Goal: Task Accomplishment & Management: Complete application form

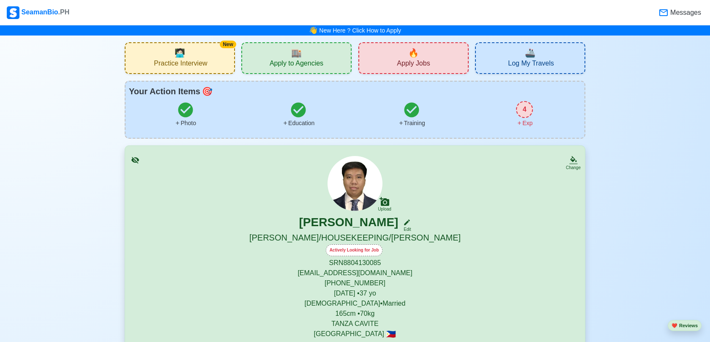
click at [414, 63] on span "Apply Jobs" at bounding box center [413, 64] width 33 height 11
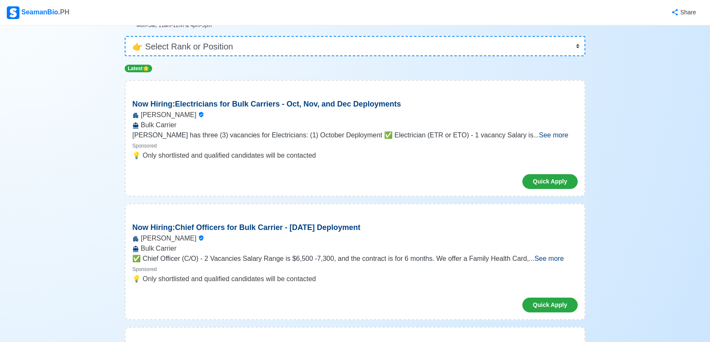
scroll to position [68, 0]
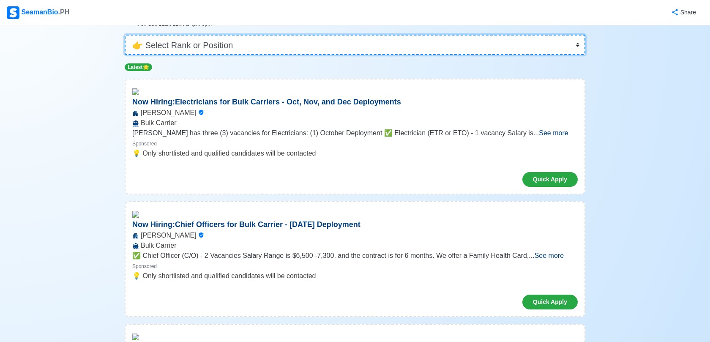
click at [237, 42] on select "👉 Select Rank or Position Master Chief Officer 2nd Officer 3rd Officer Junior O…" at bounding box center [355, 45] width 461 height 20
select select "[PERSON_NAME]"
click at [125, 55] on select "👉 Select Rank or Position Master Chief Officer 2nd Officer 3rd Officer Junior O…" at bounding box center [355, 45] width 461 height 20
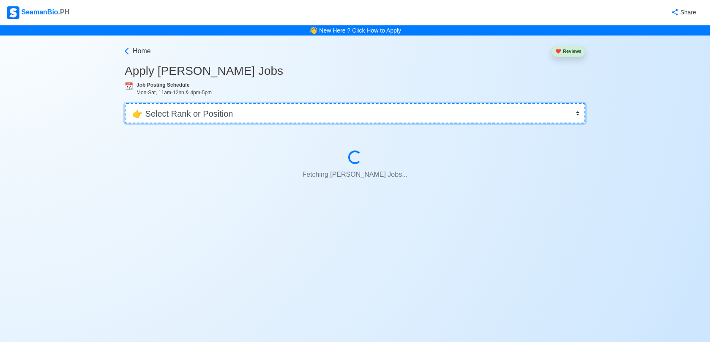
scroll to position [0, 0]
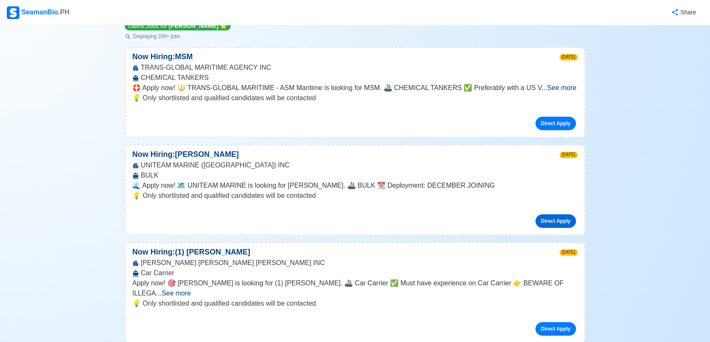
scroll to position [110, 0]
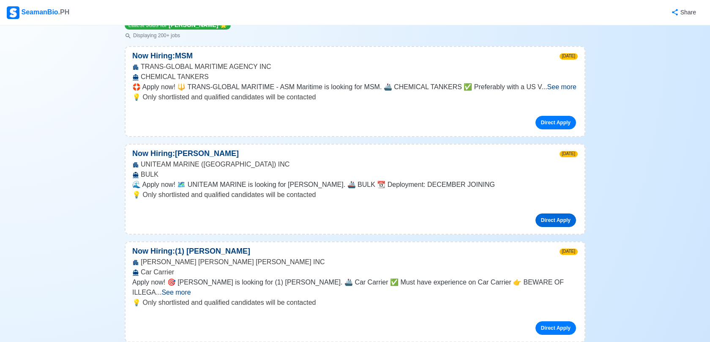
click at [551, 222] on link "Direct Apply" at bounding box center [556, 220] width 41 height 14
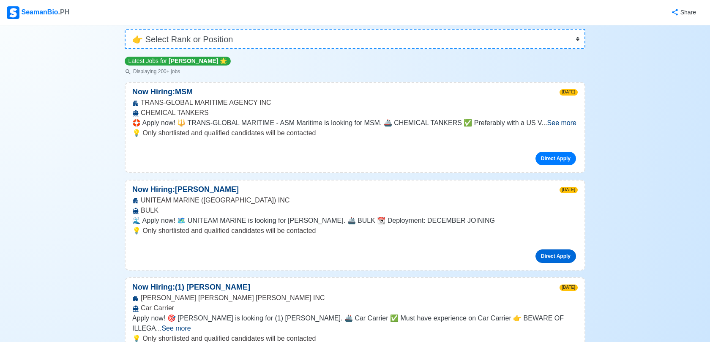
scroll to position [73, 0]
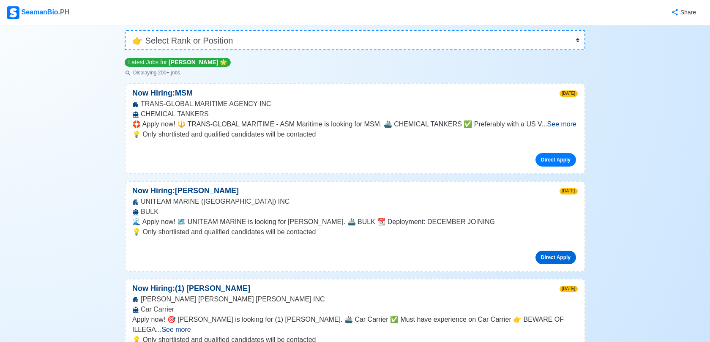
click at [558, 258] on link "Direct Apply" at bounding box center [556, 258] width 41 height 14
click at [553, 256] on link "Direct Apply" at bounding box center [556, 258] width 41 height 14
click at [552, 261] on link "Direct Apply" at bounding box center [556, 258] width 41 height 14
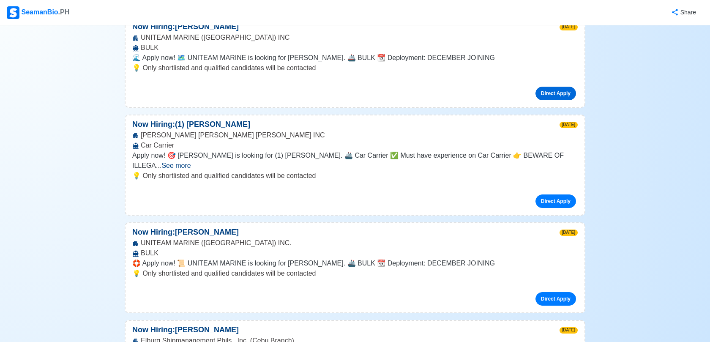
scroll to position [238, 0]
click at [554, 194] on link "Direct Apply" at bounding box center [556, 201] width 41 height 14
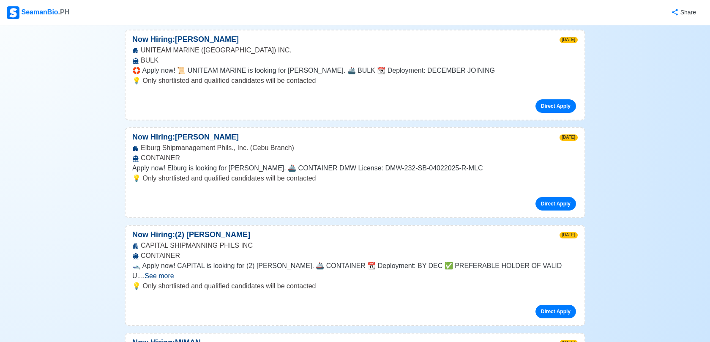
scroll to position [430, 0]
click at [561, 197] on link "Direct Apply" at bounding box center [556, 204] width 41 height 14
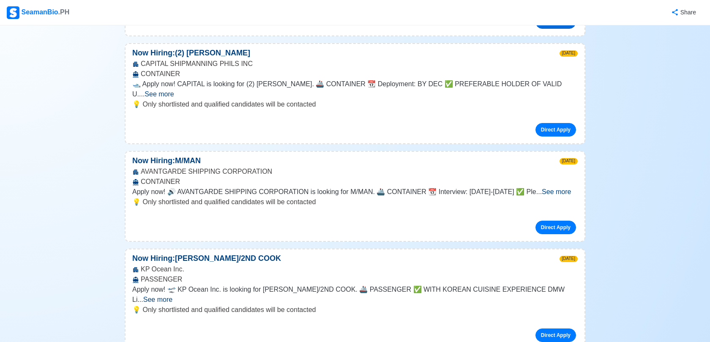
scroll to position [604, 0]
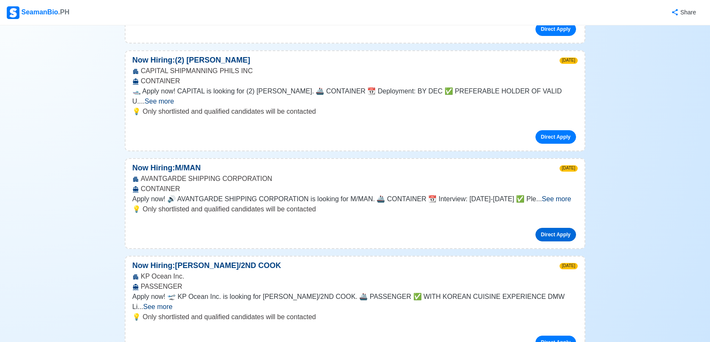
click at [547, 228] on link "Direct Apply" at bounding box center [556, 235] width 41 height 14
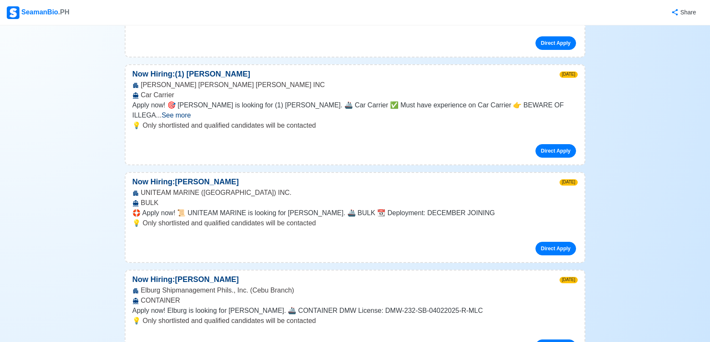
scroll to position [261, 0]
